Goal: Task Accomplishment & Management: Manage account settings

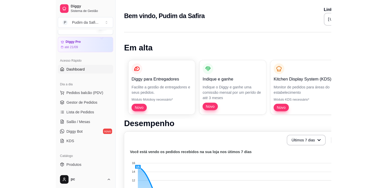
scroll to position [20, 0]
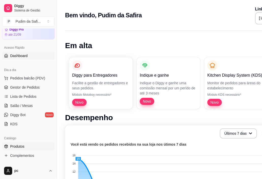
click at [34, 149] on link "Produtos" at bounding box center [28, 146] width 53 height 8
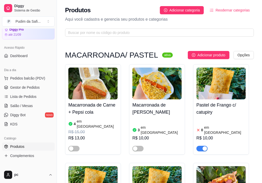
click at [206, 127] on article "em [GEOGRAPHIC_DATA]" at bounding box center [225, 130] width 42 height 10
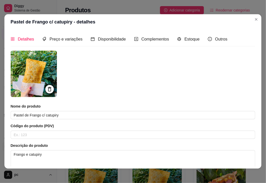
click at [206, 127] on article "Código do produto (PDV)" at bounding box center [133, 125] width 245 height 5
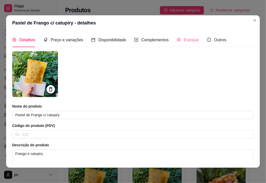
click at [188, 44] on div "Estoque" at bounding box center [188, 40] width 22 height 15
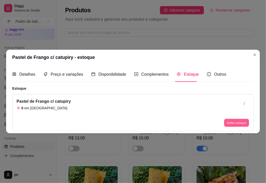
click at [237, 123] on button "Editar estoque" at bounding box center [236, 123] width 25 height 8
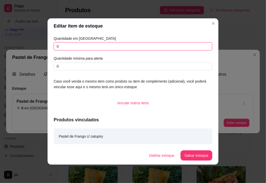
click at [155, 48] on input "0" at bounding box center [133, 46] width 159 height 8
type input "15"
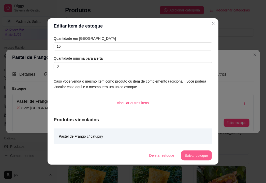
click at [199, 155] on button "Salvar estoque" at bounding box center [196, 155] width 31 height 10
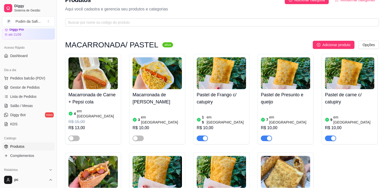
scroll to position [20, 0]
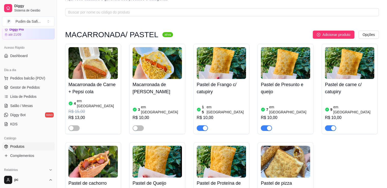
click at [266, 75] on img at bounding box center [285, 63] width 49 height 32
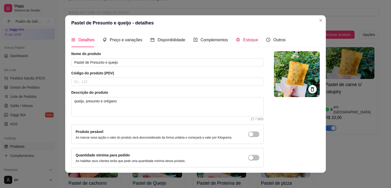
click at [239, 40] on div "Estoque" at bounding box center [247, 40] width 22 height 6
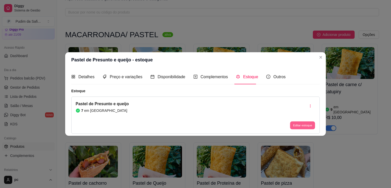
click at [266, 124] on button "Editar estoque" at bounding box center [302, 125] width 25 height 8
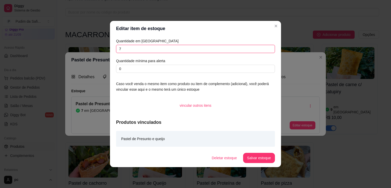
click at [163, 47] on input "7" at bounding box center [195, 49] width 159 height 8
type input "10"
click at [254, 155] on button "Salvar estoque" at bounding box center [258, 158] width 31 height 10
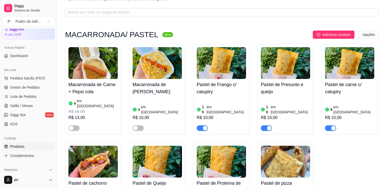
click at [266, 92] on h4 "Pastel de carne c/ catupiry" at bounding box center [349, 88] width 49 height 14
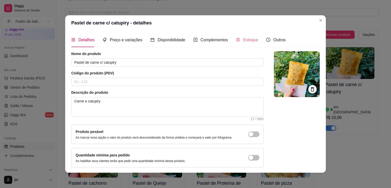
click at [242, 44] on div "Estoque" at bounding box center [247, 40] width 22 height 15
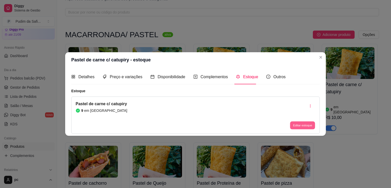
click at [266, 125] on button "Editar estoque" at bounding box center [302, 125] width 25 height 8
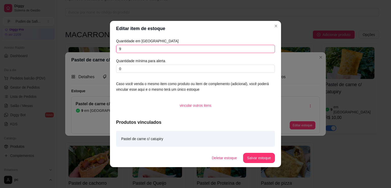
click at [143, 48] on input "9" at bounding box center [195, 49] width 159 height 8
type input "10"
click at [249, 155] on button "Salvar estoque" at bounding box center [258, 158] width 31 height 10
click at [260, 153] on button "Salvar estoque" at bounding box center [258, 158] width 31 height 10
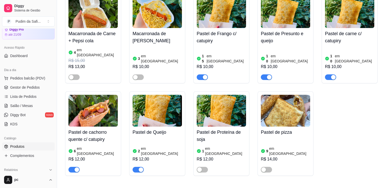
scroll to position [81, 0]
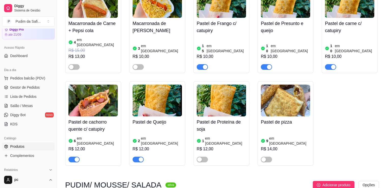
click at [266, 29] on h4 "Pastel de carne c/ catupiry" at bounding box center [349, 27] width 49 height 14
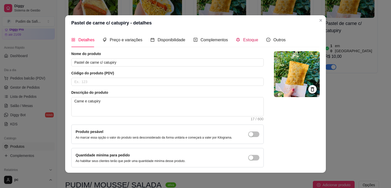
click at [249, 42] on span "Estoque" at bounding box center [250, 40] width 15 height 4
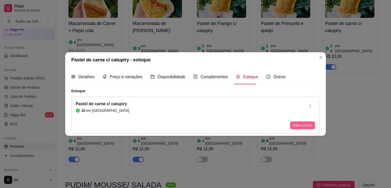
click at [266, 124] on button "Editar estoque" at bounding box center [302, 125] width 25 height 8
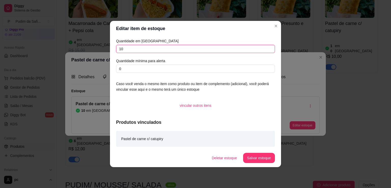
click at [126, 47] on input "10" at bounding box center [195, 49] width 159 height 8
type input "1"
type input "6"
click at [264, 161] on button "Salvar estoque" at bounding box center [258, 158] width 31 height 10
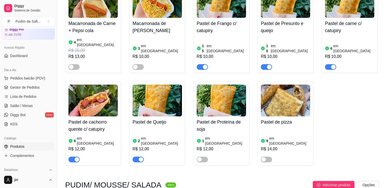
click at [106, 105] on img at bounding box center [92, 101] width 49 height 32
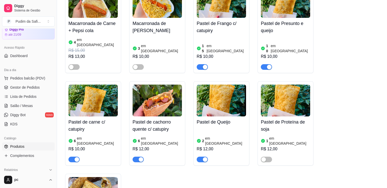
click at [106, 105] on textarea "Carne, salsicha, milho, batata" at bounding box center [165, 106] width 196 height 19
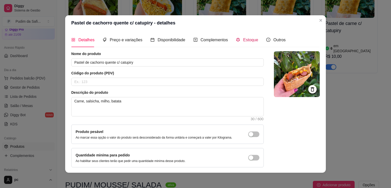
click at [236, 38] on span at bounding box center [238, 40] width 4 height 4
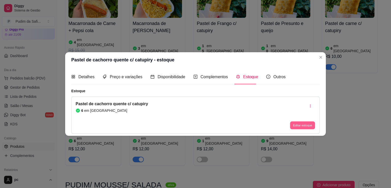
click at [266, 124] on button "Editar estoque" at bounding box center [302, 125] width 25 height 8
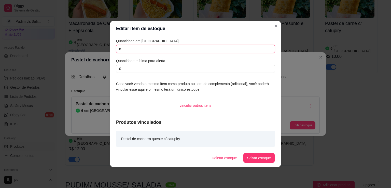
click at [135, 51] on input "6" at bounding box center [195, 49] width 159 height 8
type input "3"
click at [258, 159] on button "Salvar estoque" at bounding box center [258, 158] width 31 height 10
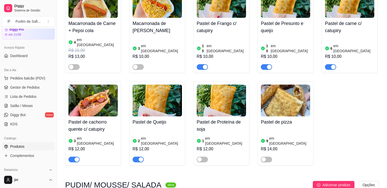
click at [168, 99] on img at bounding box center [157, 101] width 49 height 32
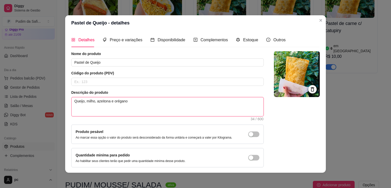
click at [168, 99] on textarea "Queijo, milho, azeitona e orégano" at bounding box center [168, 106] width 192 height 19
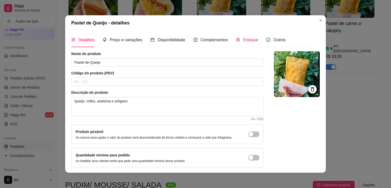
click at [243, 42] on span "Estoque" at bounding box center [250, 40] width 15 height 4
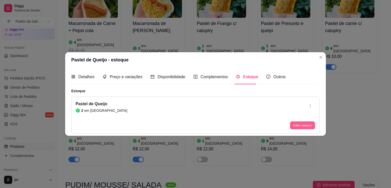
click at [266, 124] on button "Editar estoque" at bounding box center [302, 125] width 25 height 8
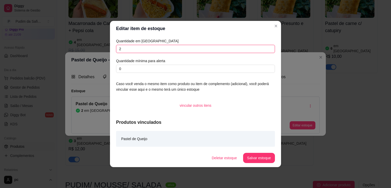
click at [129, 51] on input "2" at bounding box center [195, 49] width 159 height 8
type input "5"
click at [252, 157] on button "Salvar estoque" at bounding box center [258, 158] width 31 height 10
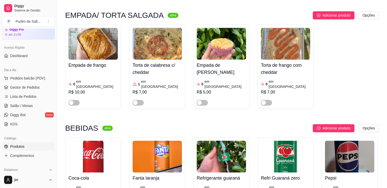
scroll to position [2454, 0]
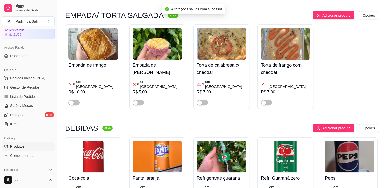
scroll to position [2515, 0]
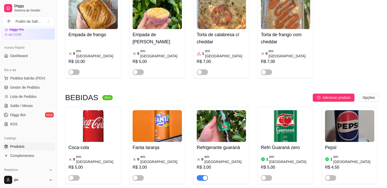
scroll to position [2485, 0]
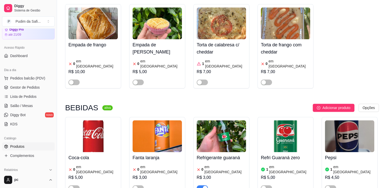
click at [209, 180] on div at bounding box center [221, 185] width 49 height 10
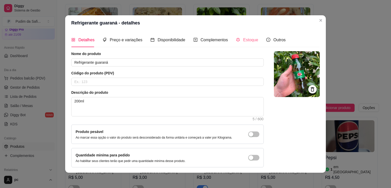
click at [241, 43] on div "Estoque" at bounding box center [247, 40] width 22 height 15
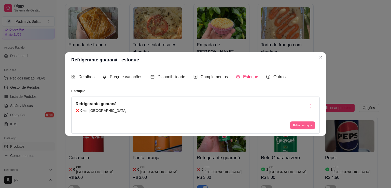
click at [266, 125] on button "Editar estoque" at bounding box center [302, 125] width 25 height 8
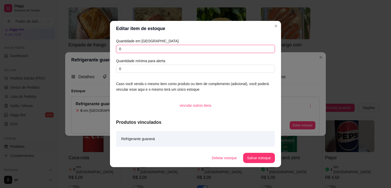
click at [142, 49] on input "0" at bounding box center [195, 49] width 159 height 8
type input "4"
click at [263, 155] on button "Salvar estoque" at bounding box center [258, 158] width 31 height 10
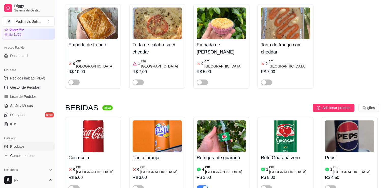
click at [103, 152] on div "Coca-cola 0 em estoque R$ 5,00" at bounding box center [92, 171] width 49 height 39
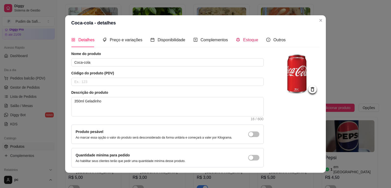
click at [236, 43] on div "Estoque" at bounding box center [247, 40] width 22 height 6
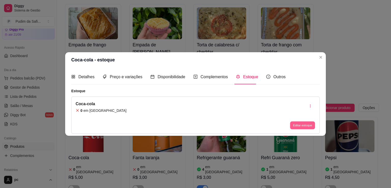
click at [266, 126] on button "Editar estoque" at bounding box center [302, 125] width 25 height 8
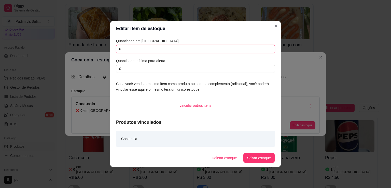
click at [129, 47] on input "0" at bounding box center [195, 49] width 159 height 8
type input "2"
click at [265, 157] on button "Salvar estoque" at bounding box center [258, 158] width 31 height 10
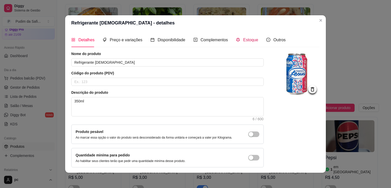
click at [245, 41] on span "Estoque" at bounding box center [250, 40] width 15 height 4
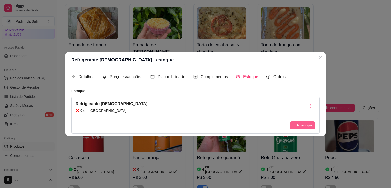
click at [266, 128] on button "Editar estoque" at bounding box center [303, 125] width 26 height 8
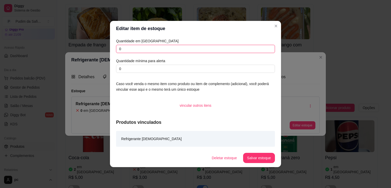
click at [158, 50] on input "0" at bounding box center [195, 49] width 159 height 8
type input "2"
click at [258, 161] on button "Salvar estoque" at bounding box center [258, 158] width 31 height 10
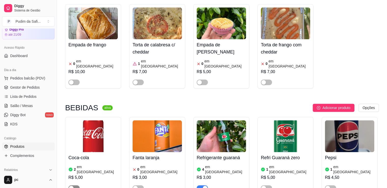
click at [73, 183] on button "button" at bounding box center [73, 188] width 11 height 6
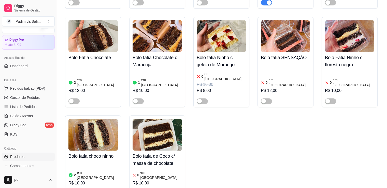
scroll to position [0, 0]
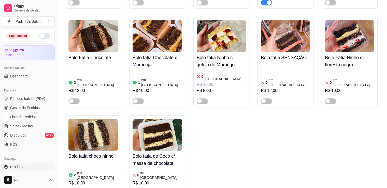
click at [39, 33] on button "button" at bounding box center [44, 36] width 11 height 6
drag, startPoint x: 62, startPoint y: 97, endPoint x: 31, endPoint y: 96, distance: 31.8
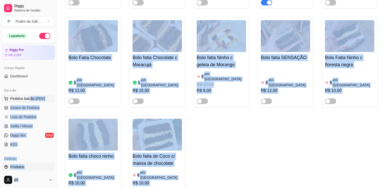
click at [31, 96] on span "Pedidos balcão (PDV)" at bounding box center [27, 98] width 35 height 5
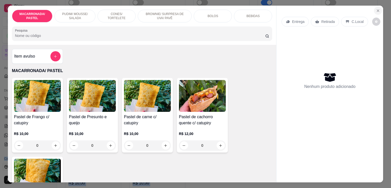
click at [266, 9] on icon "Close" at bounding box center [378, 11] width 4 height 4
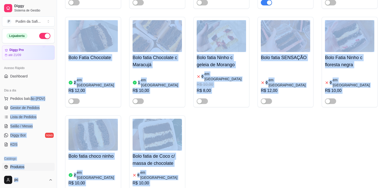
click at [266, 18] on div "Bolo gelado de chocolate 0 em estoque R$ 12,00 Bolo de ninho gelado 2 em estoqu…" at bounding box center [222, 16] width 314 height 368
